Goal: Task Accomplishment & Management: Manage account settings

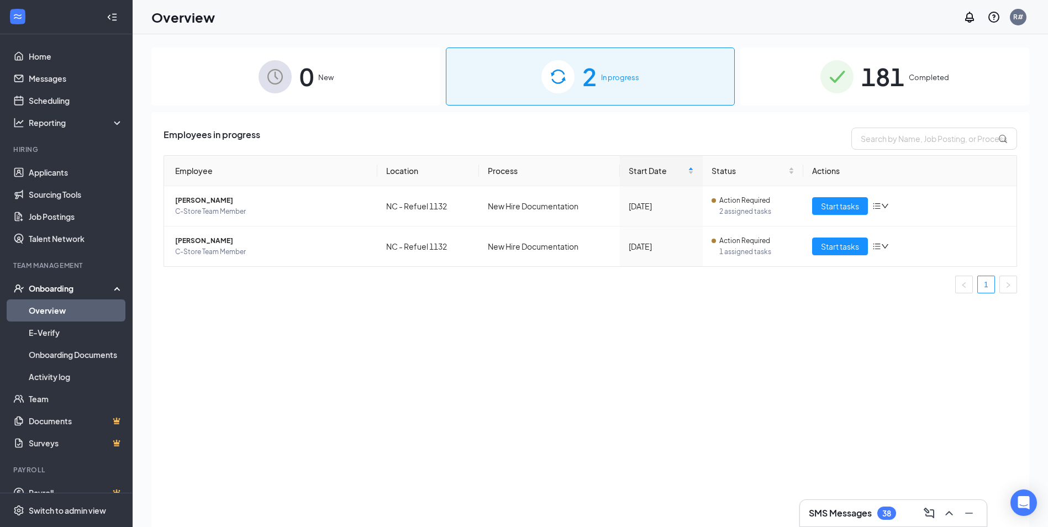
click at [584, 78] on span "2" at bounding box center [589, 76] width 14 height 38
click at [318, 77] on span "New" at bounding box center [325, 77] width 15 height 11
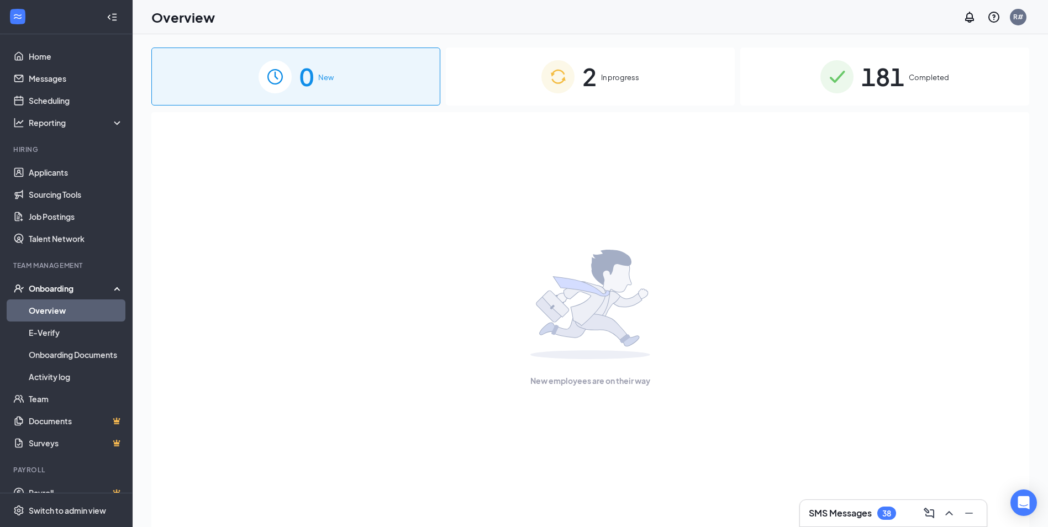
click at [607, 78] on span "In progress" at bounding box center [620, 77] width 38 height 11
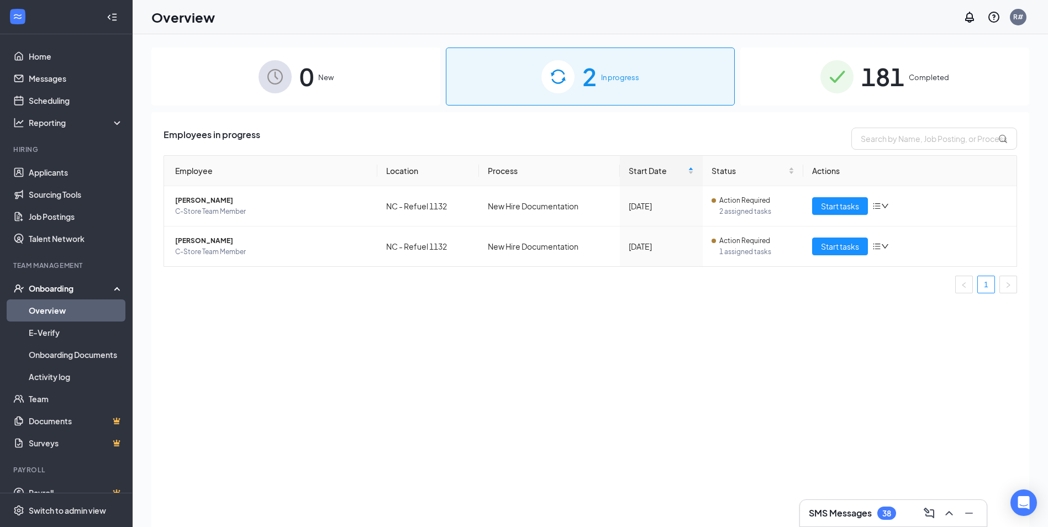
click at [891, 72] on span "181" at bounding box center [883, 76] width 43 height 38
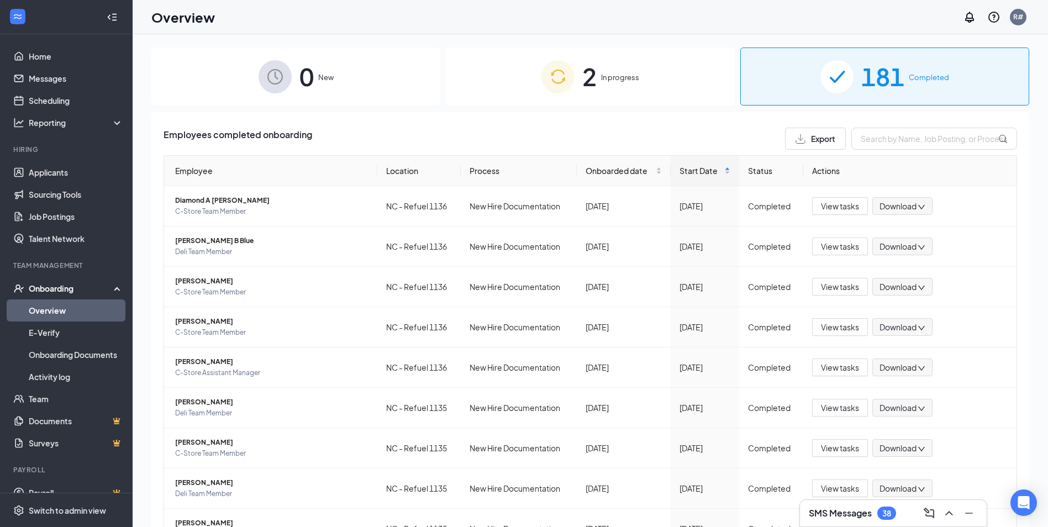
click at [63, 309] on link "Overview" at bounding box center [76, 311] width 95 height 22
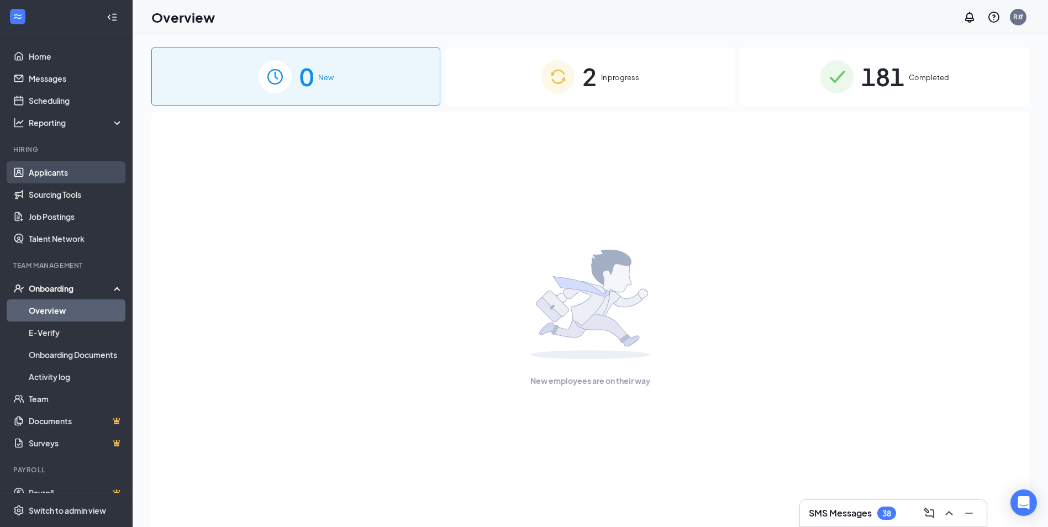
click at [49, 175] on link "Applicants" at bounding box center [76, 172] width 95 height 22
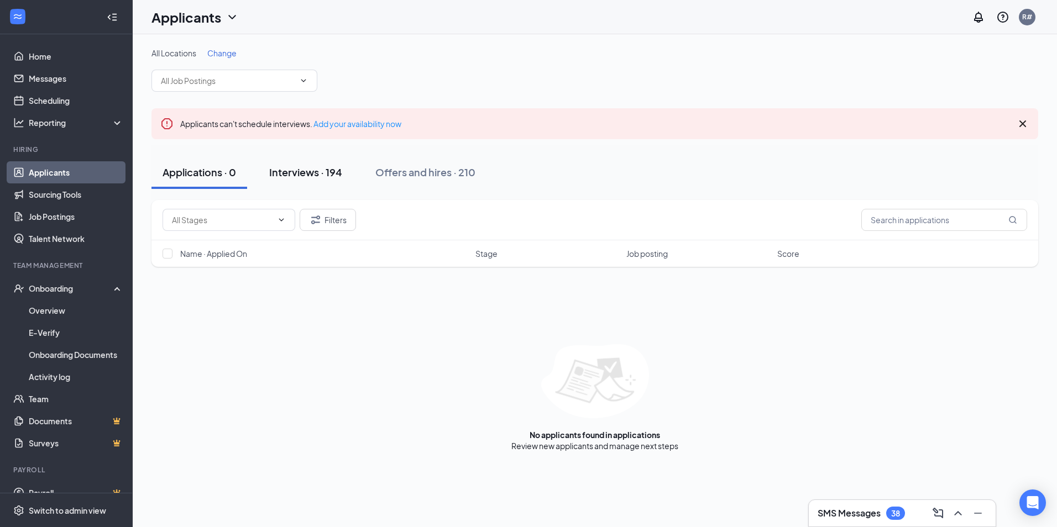
click at [302, 171] on div "Interviews · 194" at bounding box center [305, 172] width 73 height 14
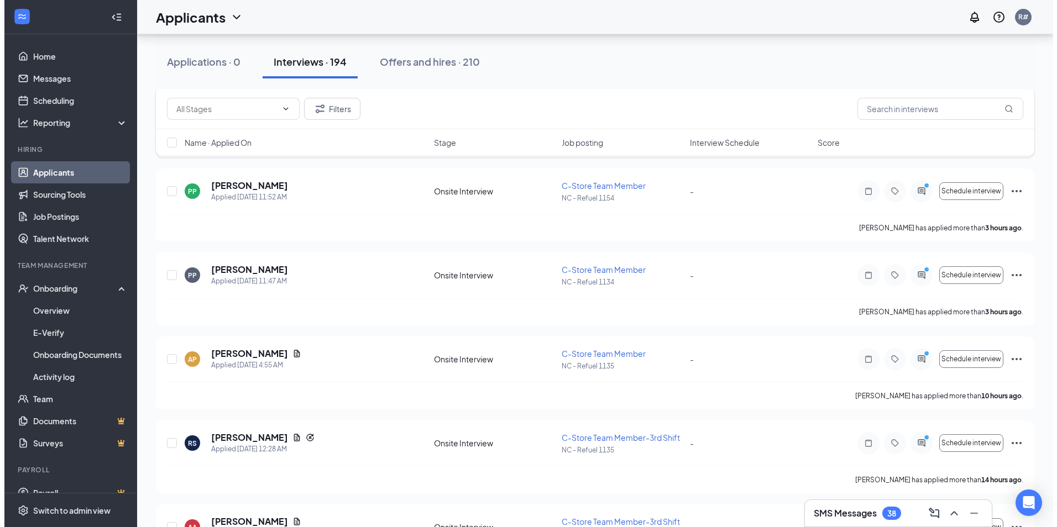
scroll to position [221, 0]
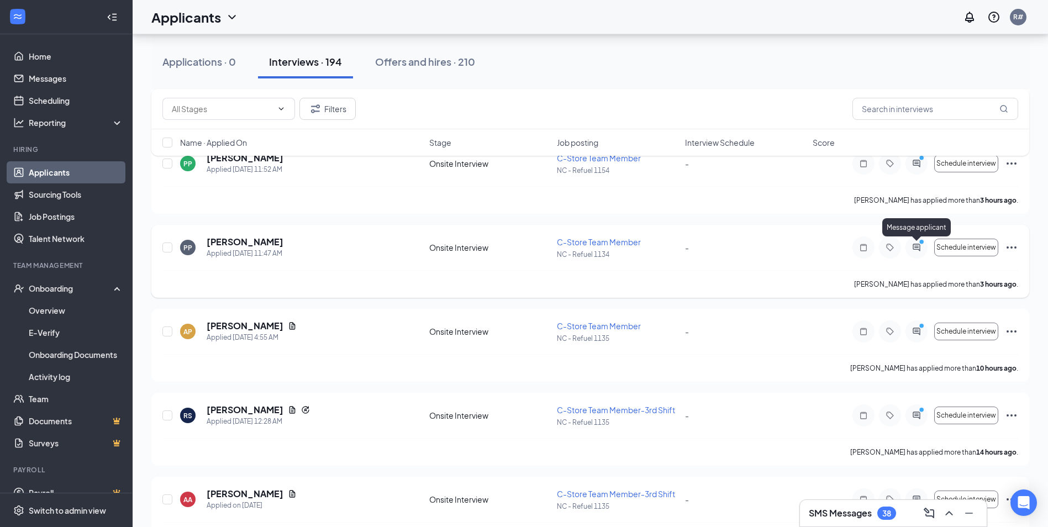
click at [918, 246] on icon "PrimaryDot" at bounding box center [923, 243] width 13 height 9
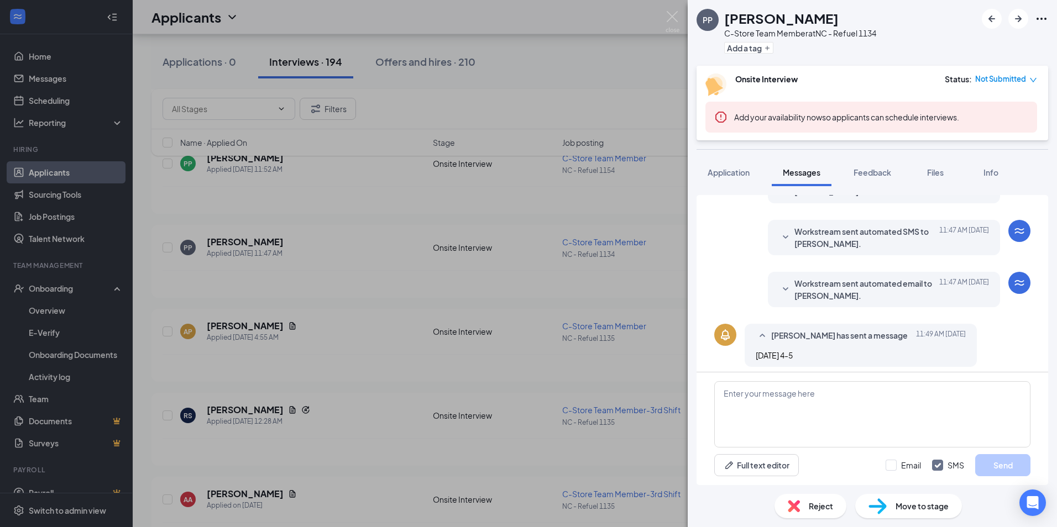
scroll to position [207, 0]
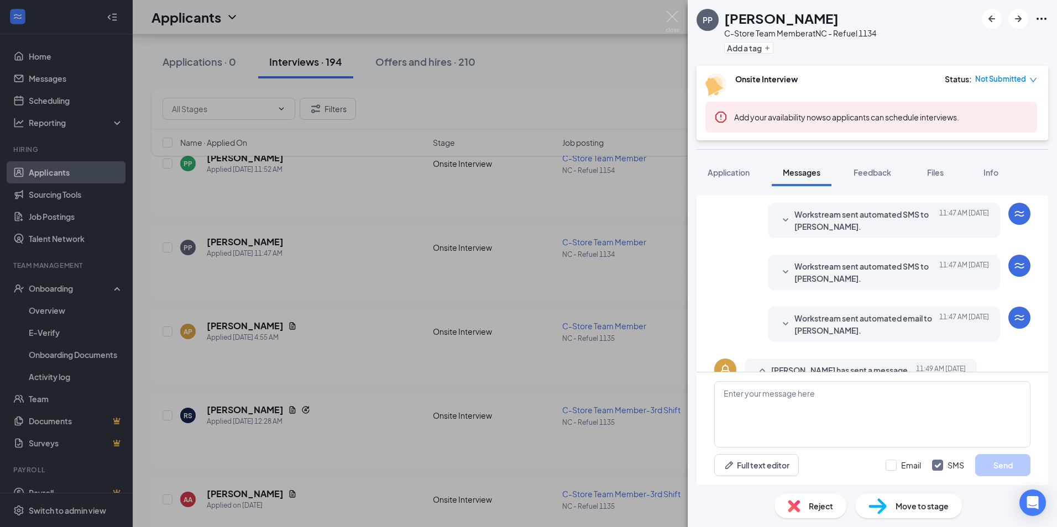
scroll to position [207, 0]
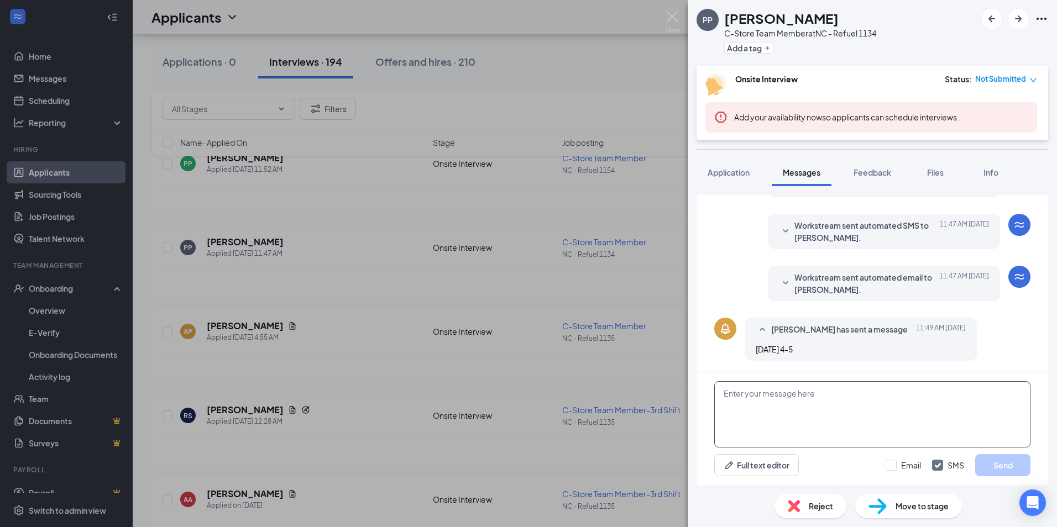
click at [795, 396] on textarea at bounding box center [872, 414] width 316 height 66
type textarea "I will be available until 3 pm [DATE]. any time early next week work before 3 p…"
click at [1002, 464] on button "Send" at bounding box center [1002, 465] width 55 height 22
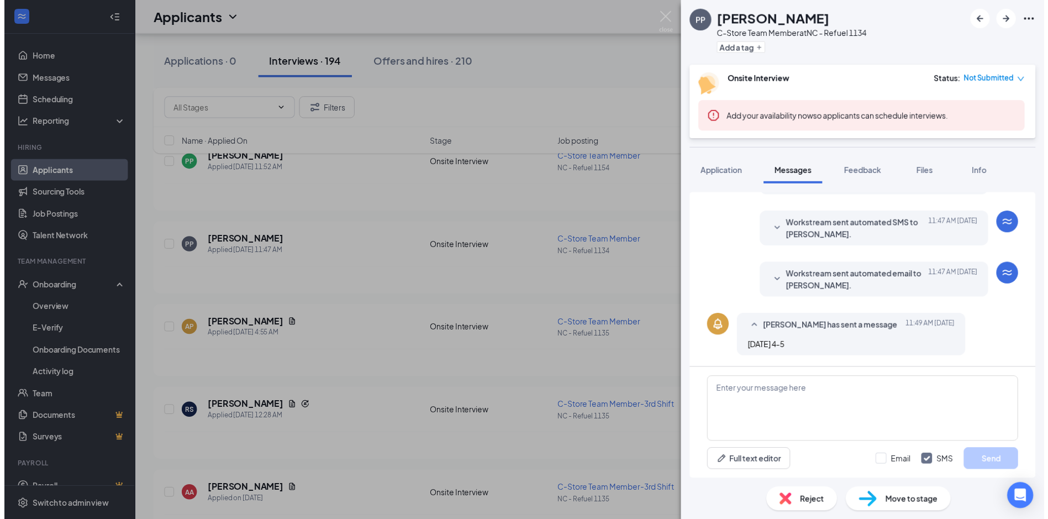
scroll to position [290, 0]
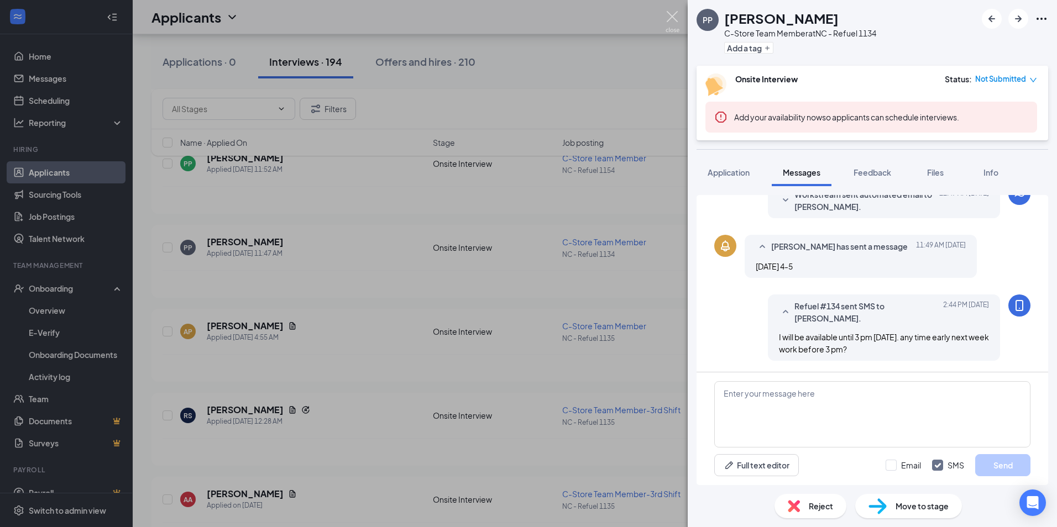
click at [672, 15] on img at bounding box center [672, 22] width 14 height 22
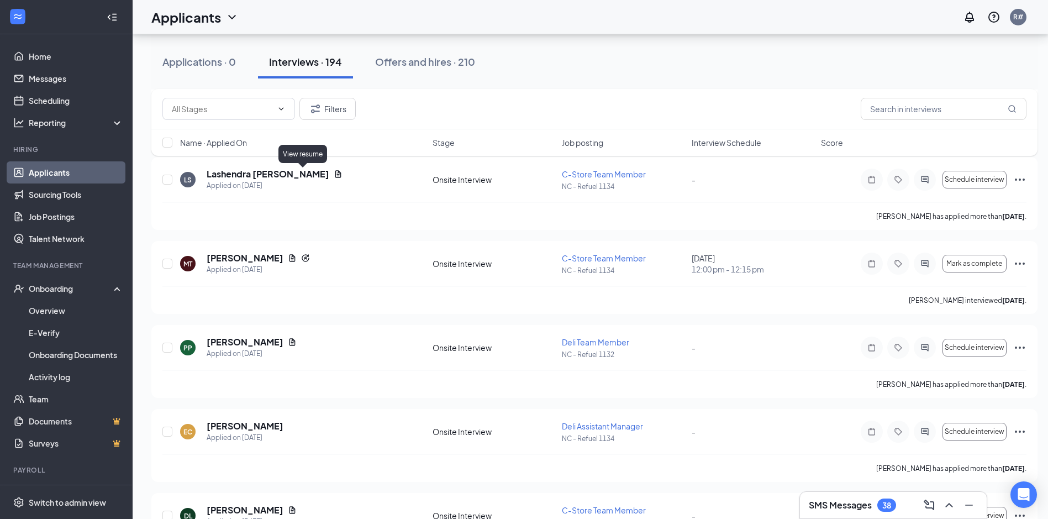
scroll to position [3482, 0]
click at [276, 259] on h5 "[PERSON_NAME]" at bounding box center [245, 257] width 77 height 12
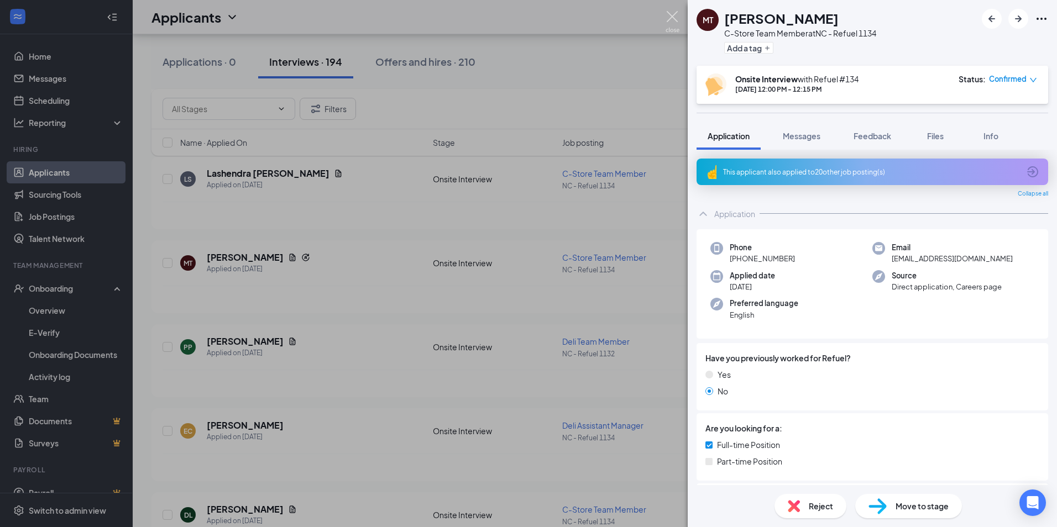
click at [672, 15] on img at bounding box center [672, 22] width 14 height 22
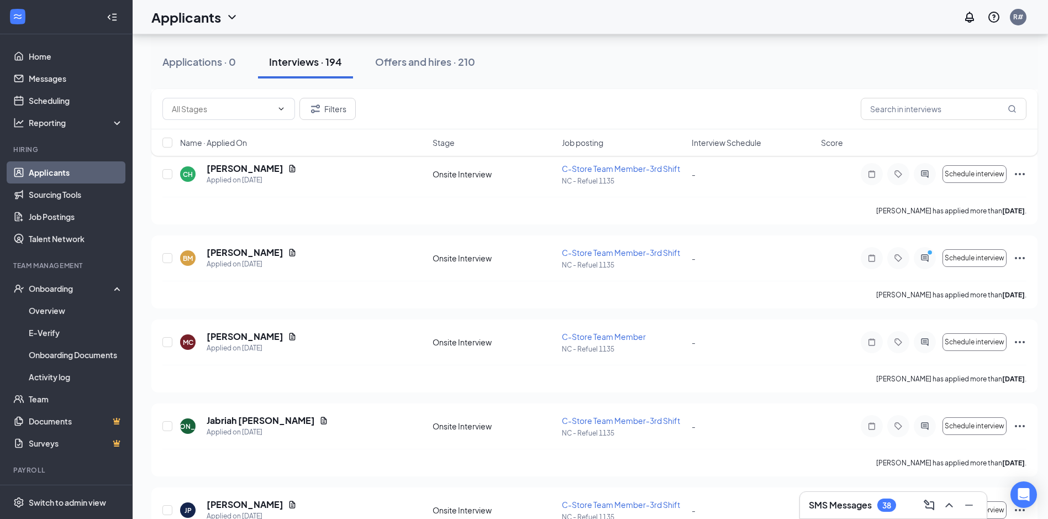
scroll to position [6521, 0]
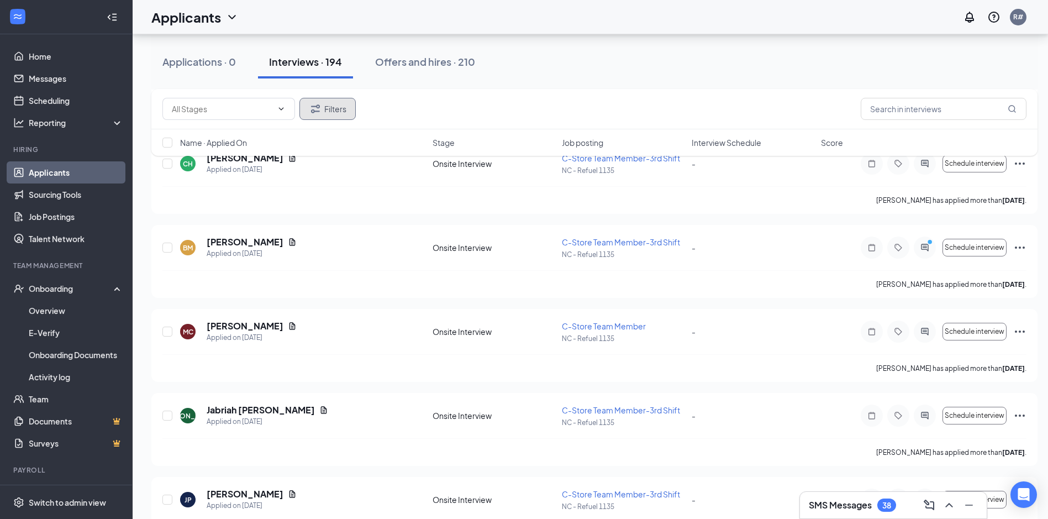
click at [327, 103] on button "Filters" at bounding box center [328, 109] width 56 height 22
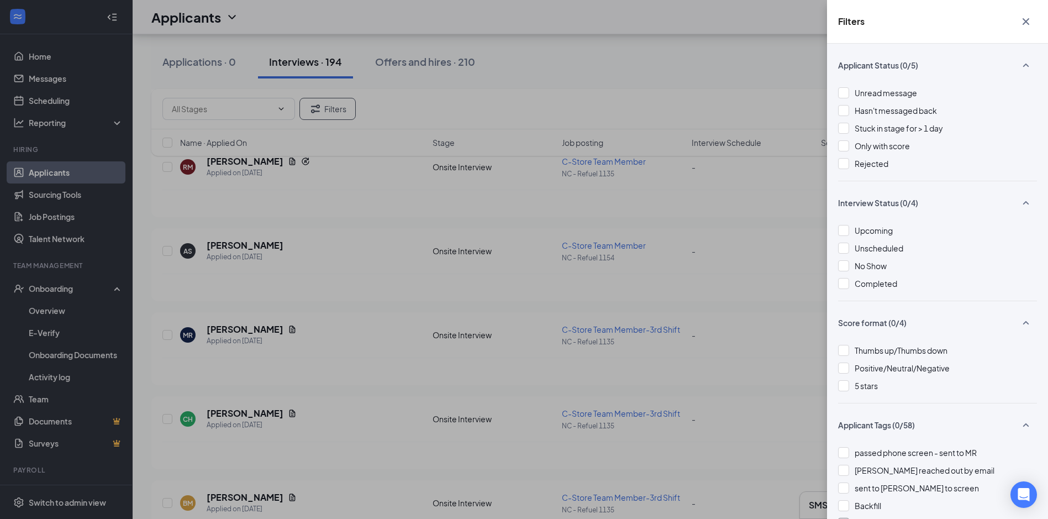
scroll to position [6245, 0]
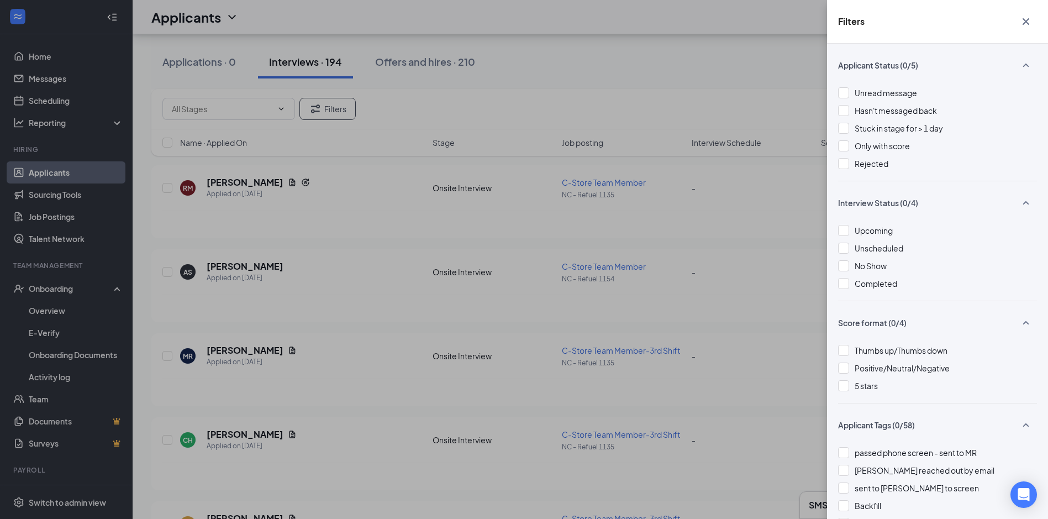
click at [803, 11] on div "Filters Applicant Status (0/5) Unread message Hasn't messaged back Stuck in sta…" at bounding box center [524, 259] width 1048 height 519
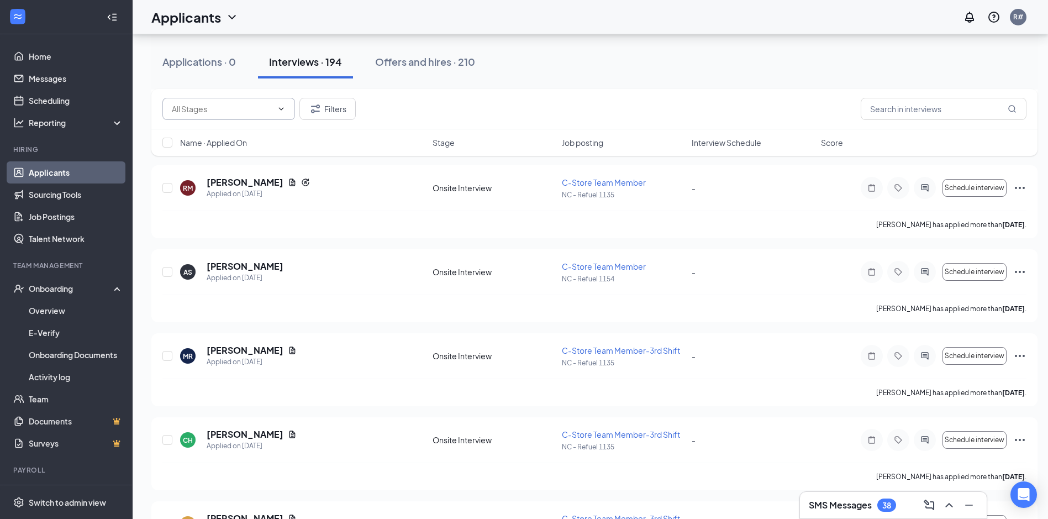
click at [250, 112] on input "text" at bounding box center [222, 109] width 101 height 12
click at [442, 109] on div "Onsite Interview (5820) Filters" at bounding box center [594, 109] width 864 height 22
click at [936, 112] on input "text" at bounding box center [944, 109] width 166 height 22
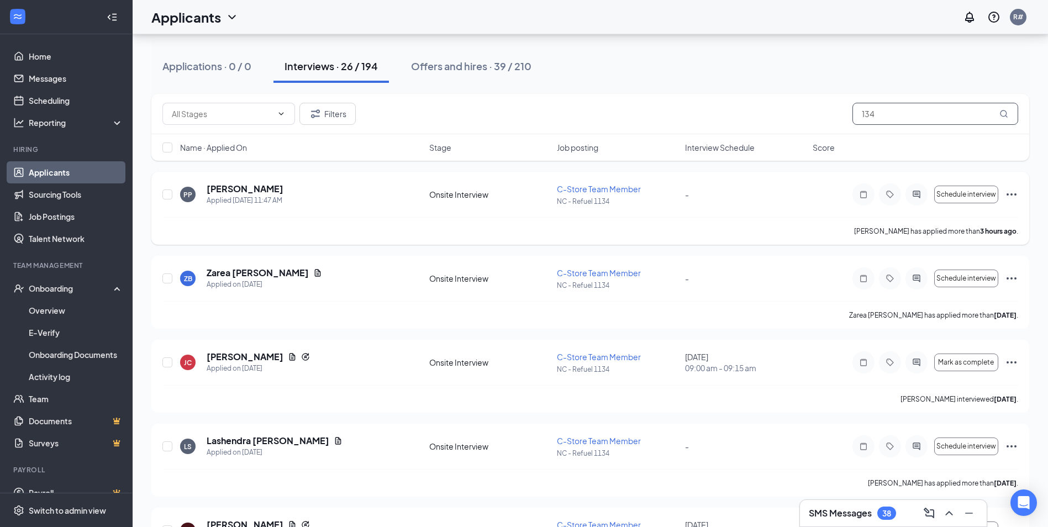
scroll to position [111, 0]
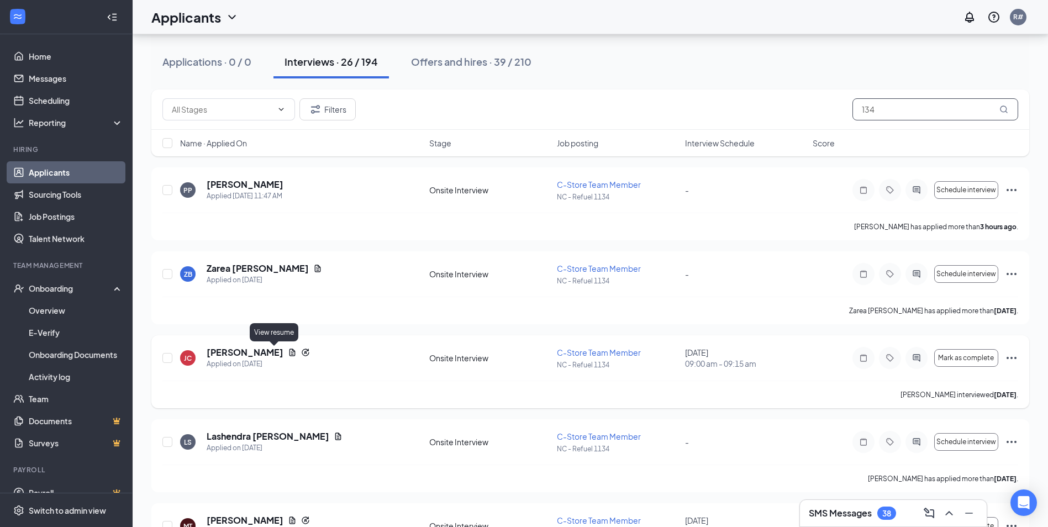
type input "134"
click at [288, 351] on icon "Document" at bounding box center [292, 352] width 9 height 9
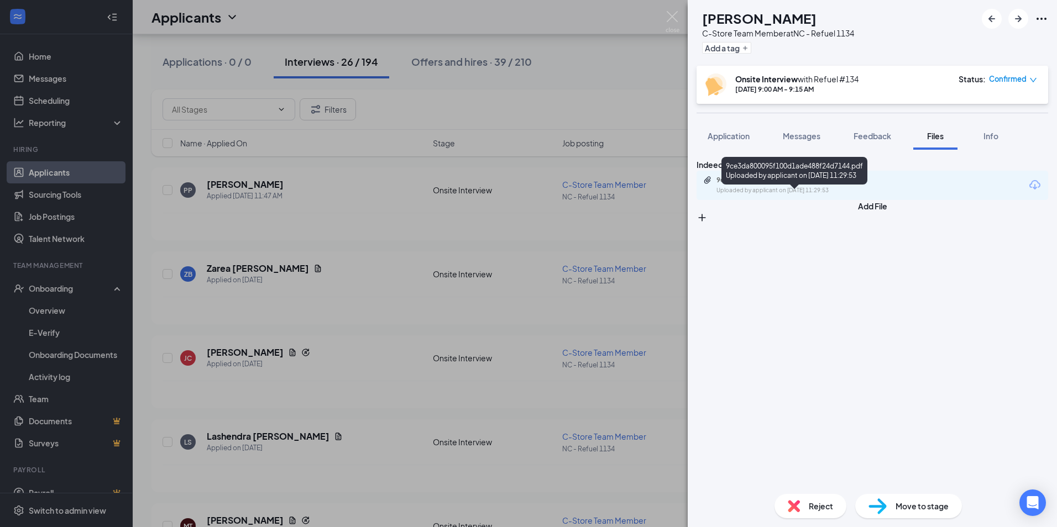
click at [774, 185] on div "9ce3da800095f100d1ade488f24d7144.pdf" at bounding box center [793, 180] width 155 height 9
click at [671, 13] on img at bounding box center [672, 22] width 14 height 22
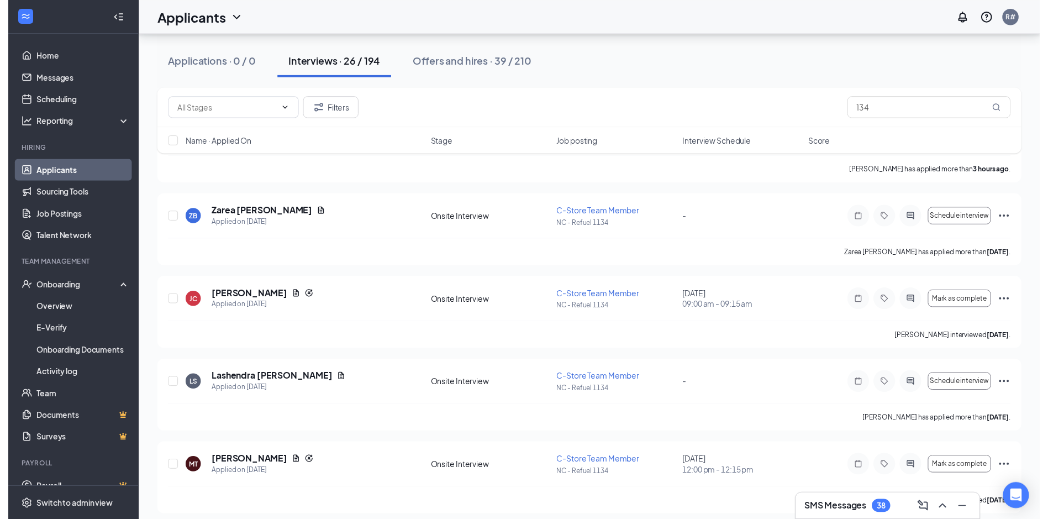
scroll to position [221, 0]
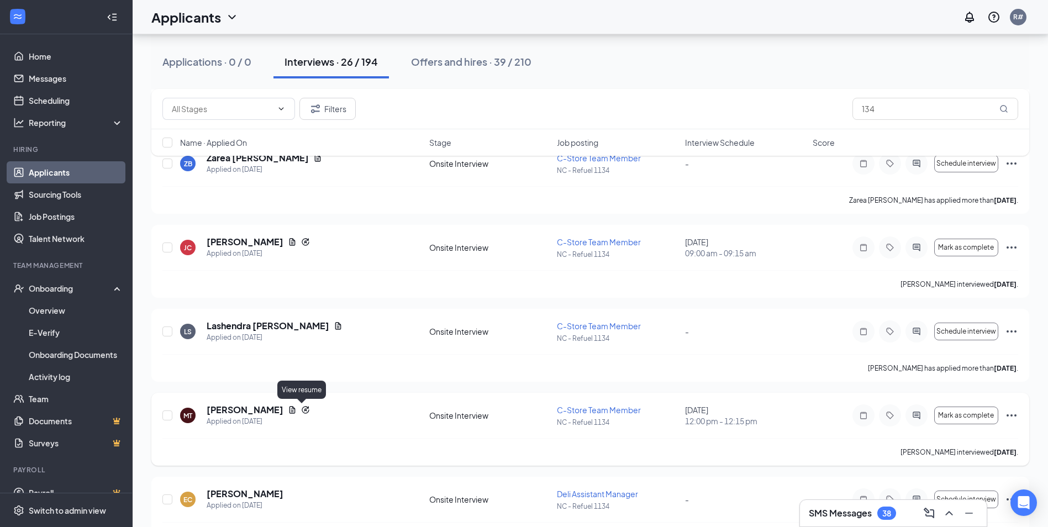
click at [297, 412] on icon "Document" at bounding box center [292, 410] width 9 height 9
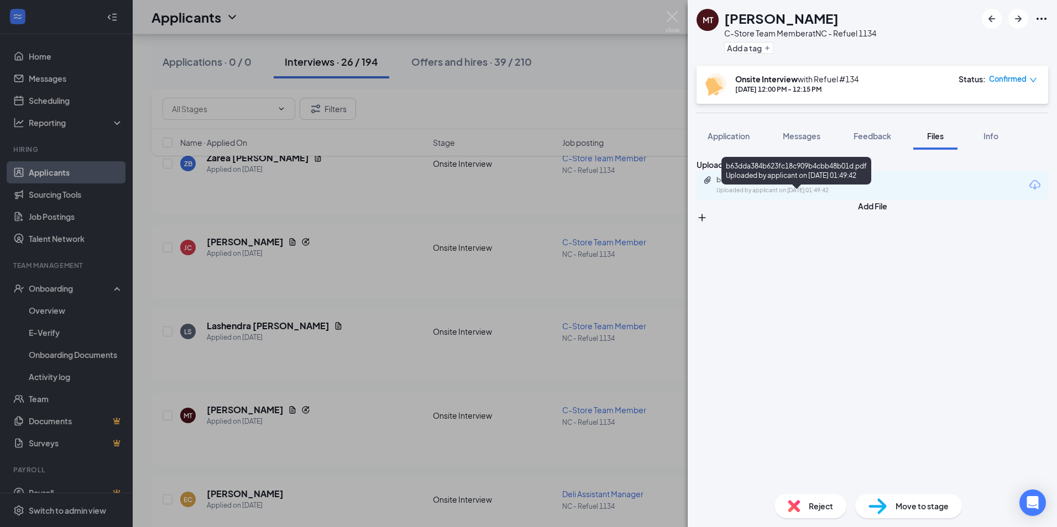
click at [795, 195] on div "Uploaded by applicant on [DATE] 01:49:42" at bounding box center [799, 190] width 166 height 9
click at [671, 16] on img at bounding box center [672, 22] width 14 height 22
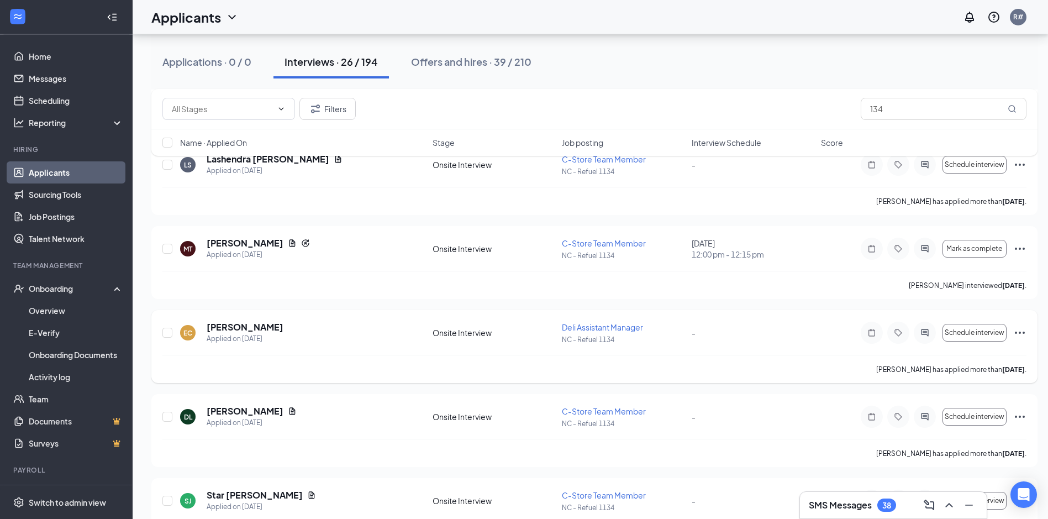
scroll to position [442, 0]
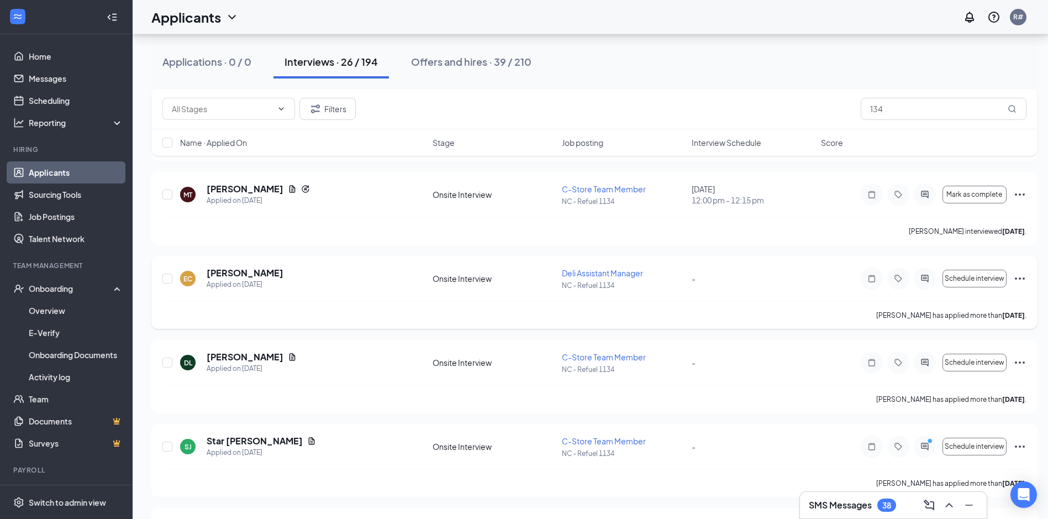
click at [1022, 278] on icon "Ellipses" at bounding box center [1020, 278] width 13 height 13
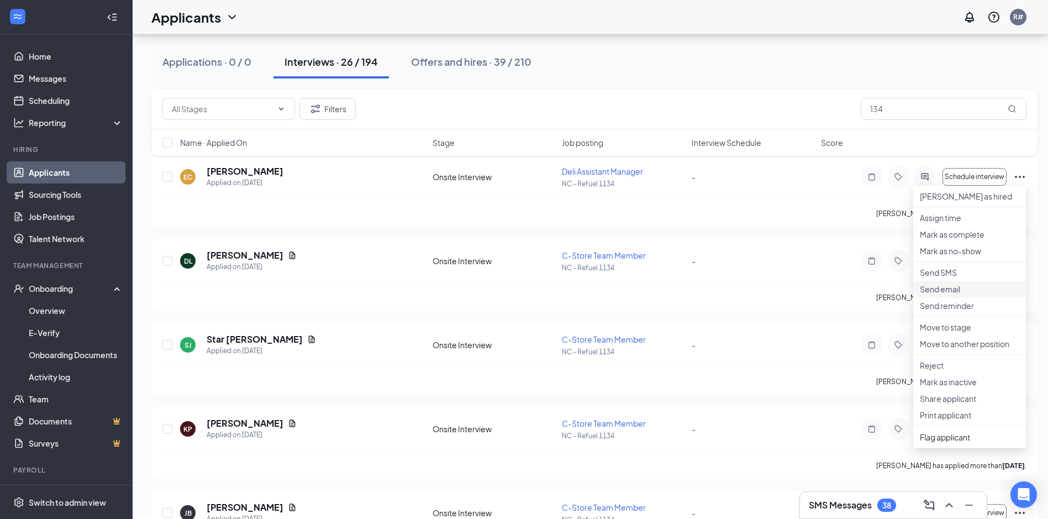
scroll to position [608, 0]
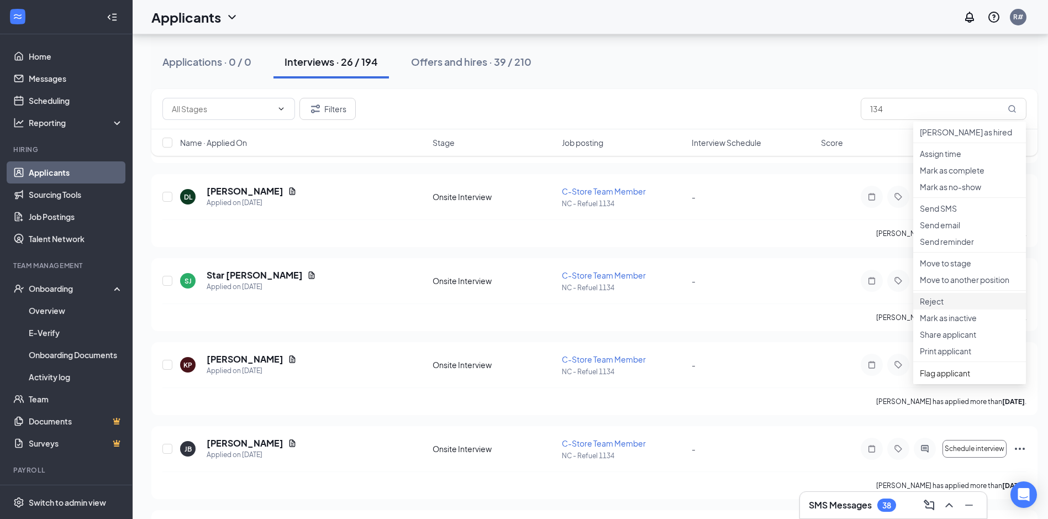
click at [940, 307] on p "Reject" at bounding box center [969, 301] width 99 height 11
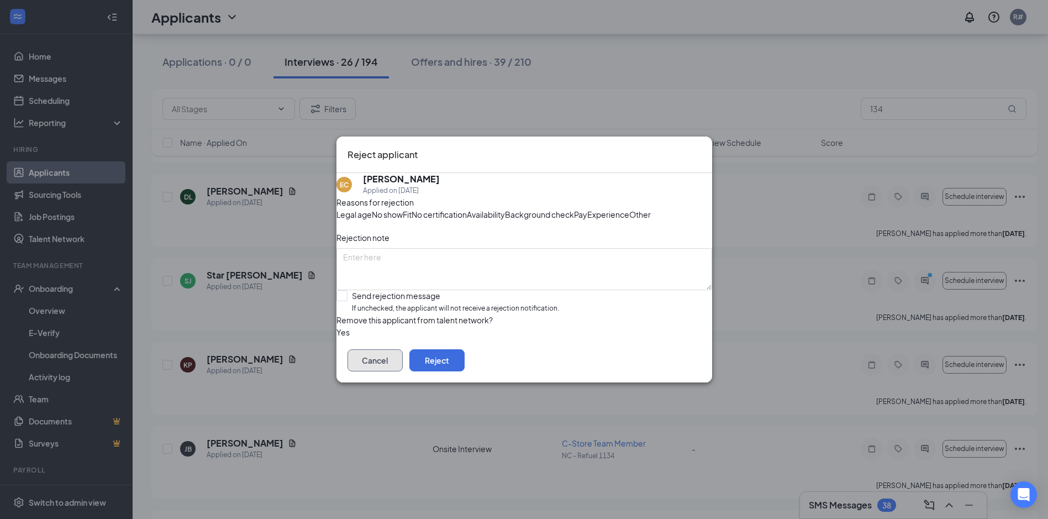
click at [403, 371] on button "Cancel" at bounding box center [375, 360] width 55 height 22
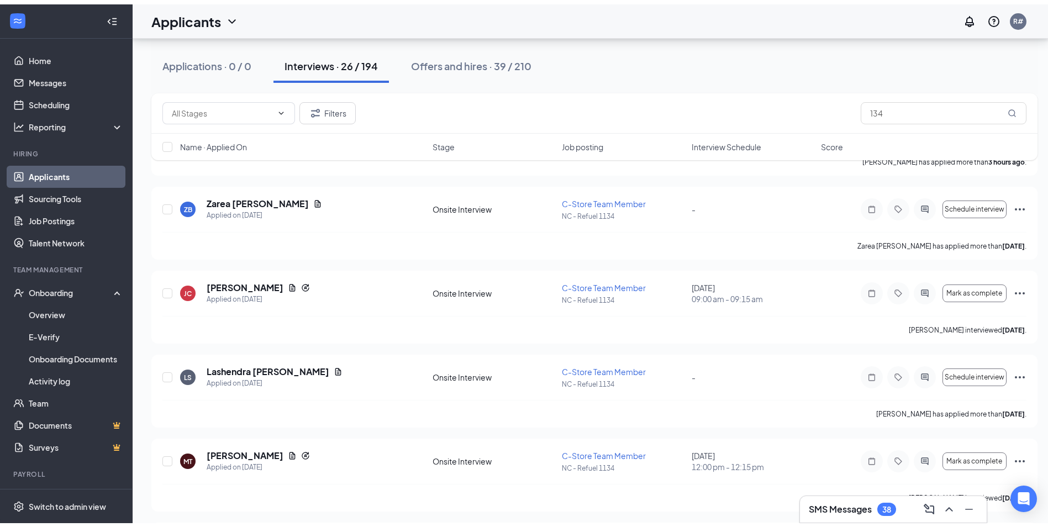
scroll to position [0, 0]
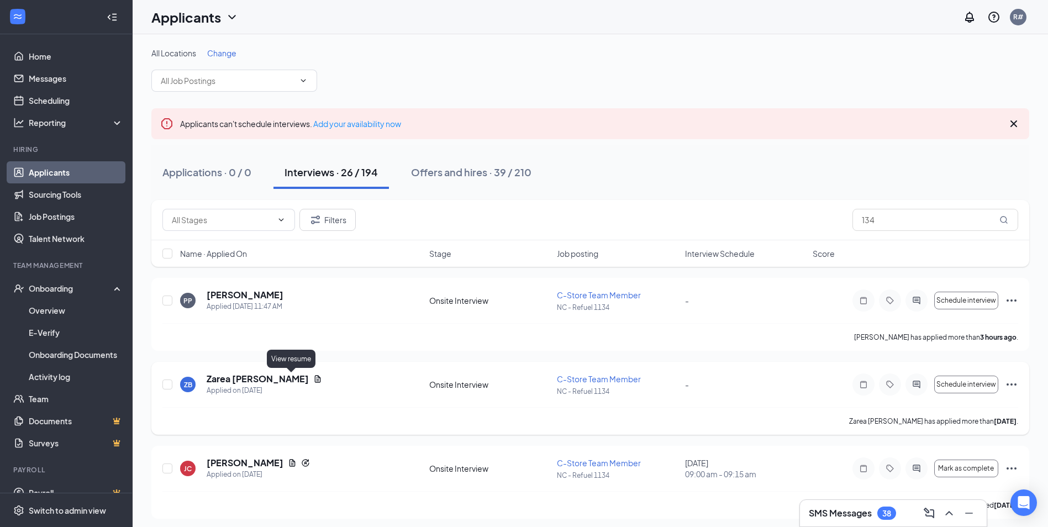
click at [313, 378] on icon "Document" at bounding box center [317, 379] width 9 height 9
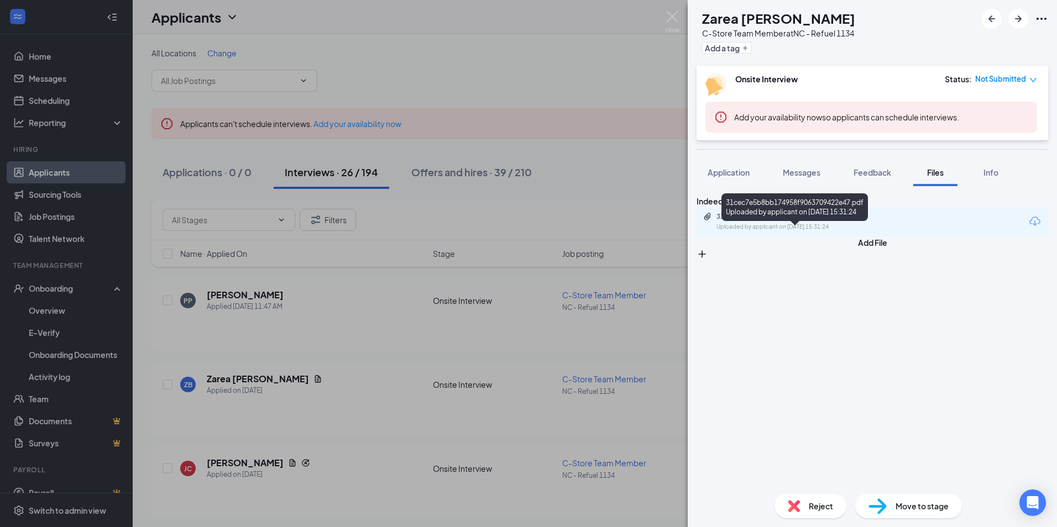
click at [810, 221] on div "31cec7e5b8bb174958f9063709422e47.pdf" at bounding box center [793, 216] width 155 height 9
click at [670, 16] on img at bounding box center [672, 22] width 14 height 22
